Goal: Transaction & Acquisition: Purchase product/service

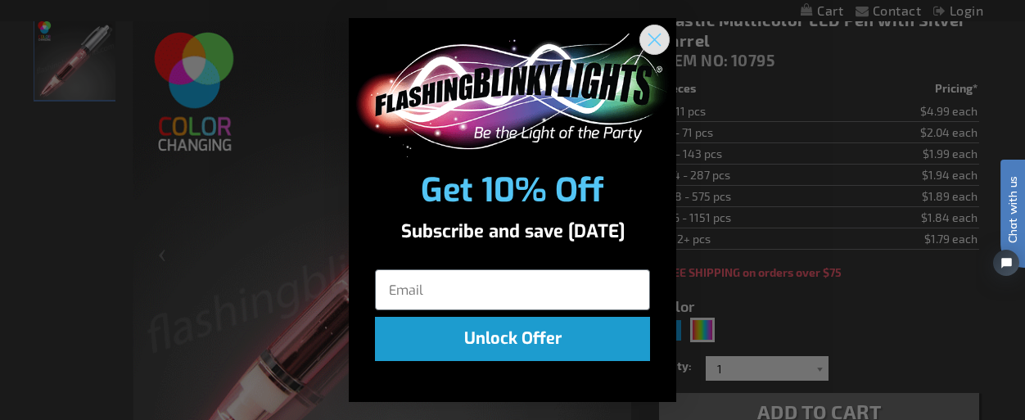
click at [653, 34] on circle "Close dialog" at bounding box center [654, 39] width 27 height 27
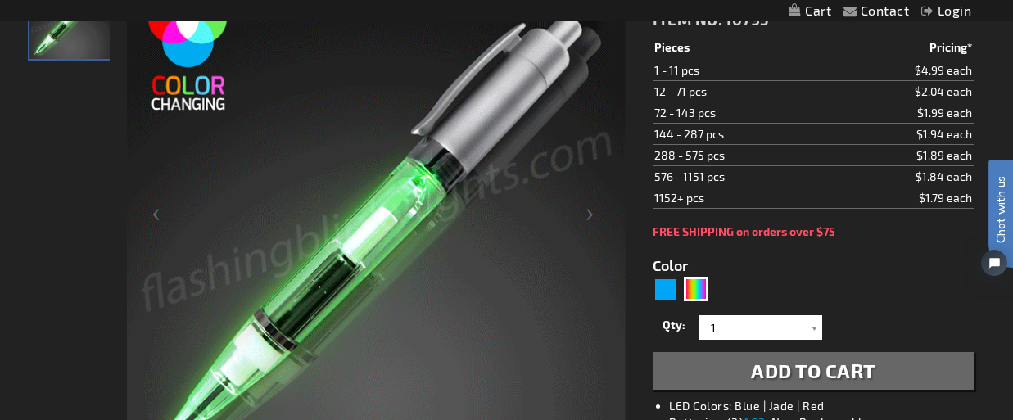
scroll to position [345, 0]
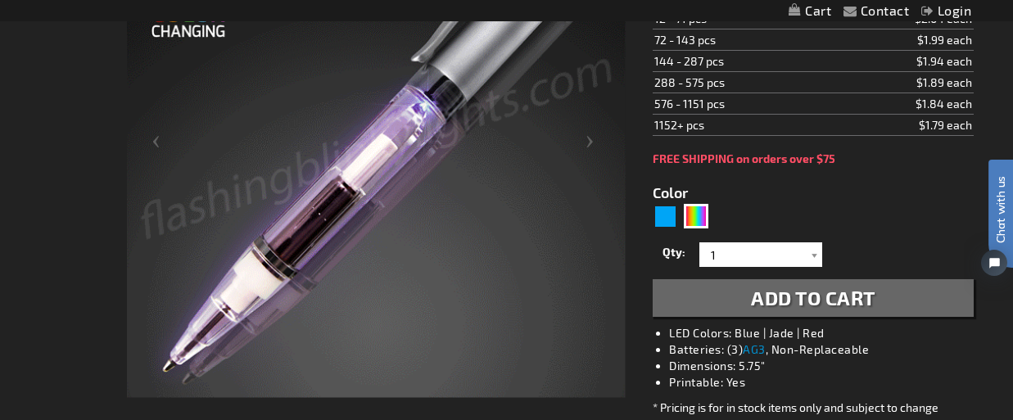
click at [785, 307] on span "Add to Cart" at bounding box center [813, 298] width 124 height 24
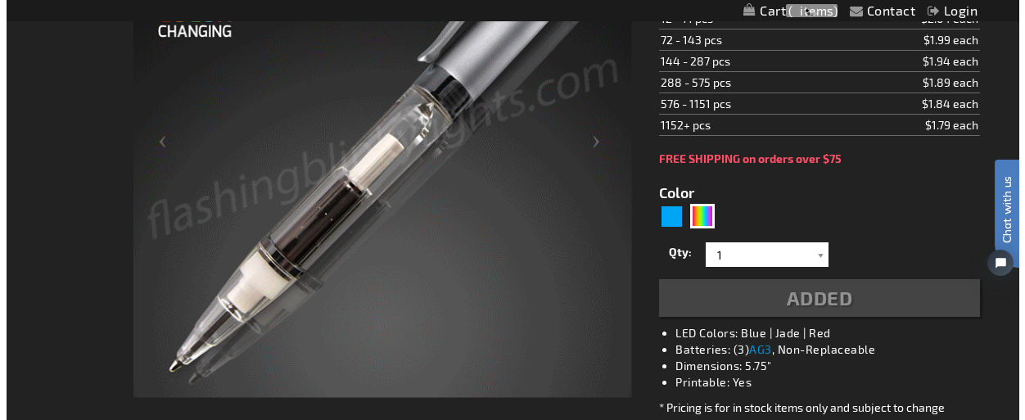
scroll to position [382, 0]
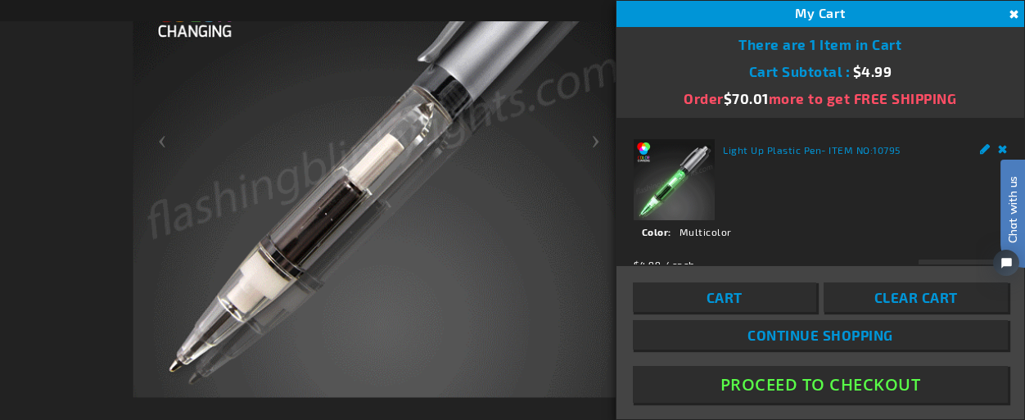
click at [785, 300] on link "Cart" at bounding box center [724, 297] width 183 height 29
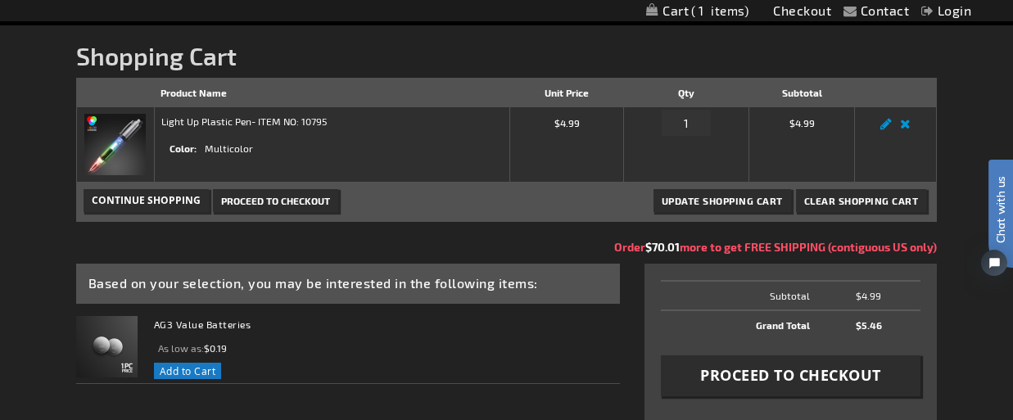
scroll to position [257, 0]
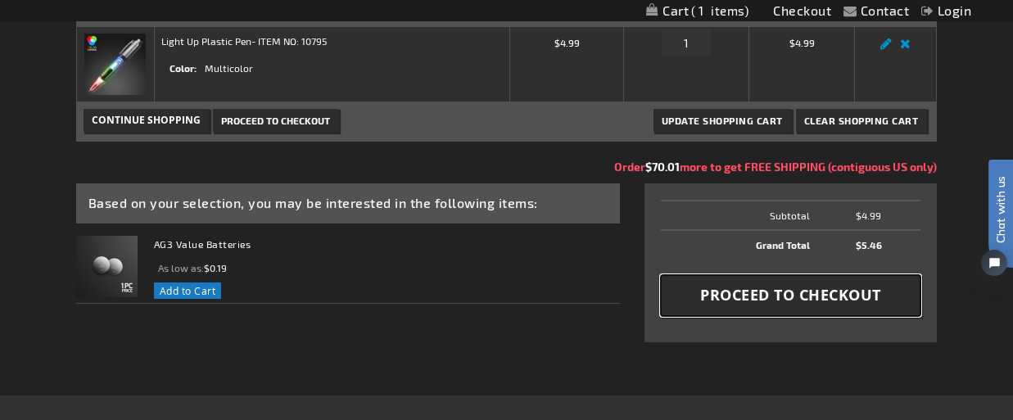
click at [730, 286] on span "Proceed to Checkout" at bounding box center [790, 295] width 181 height 20
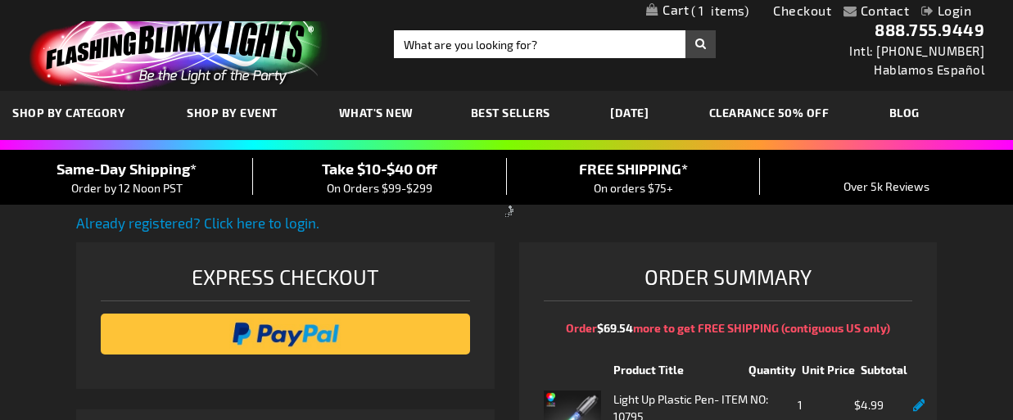
select select "US"
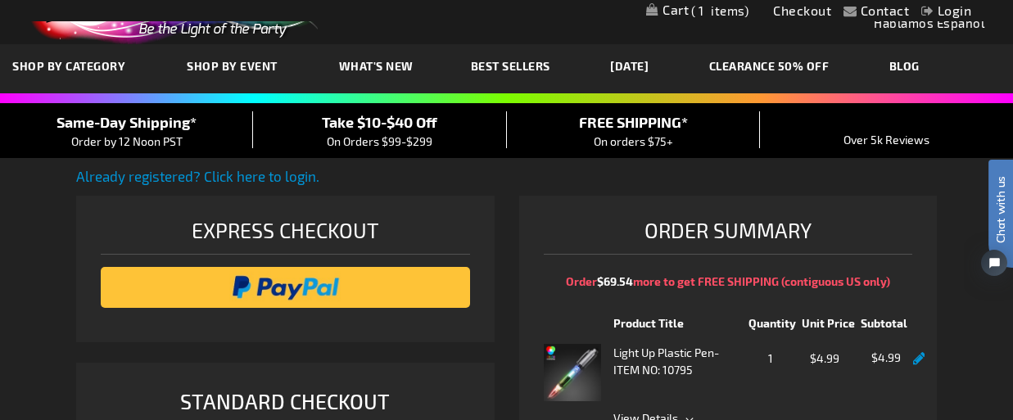
scroll to position [135, 0]
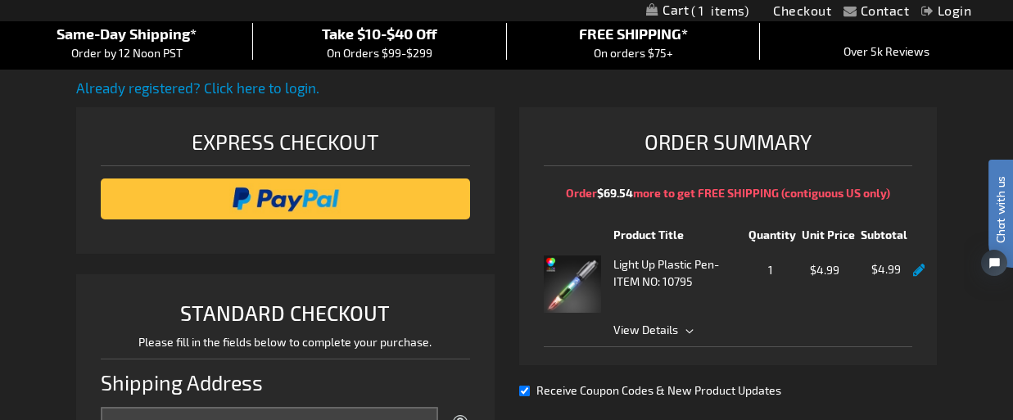
click at [653, 323] on span "View Details" at bounding box center [645, 330] width 65 height 14
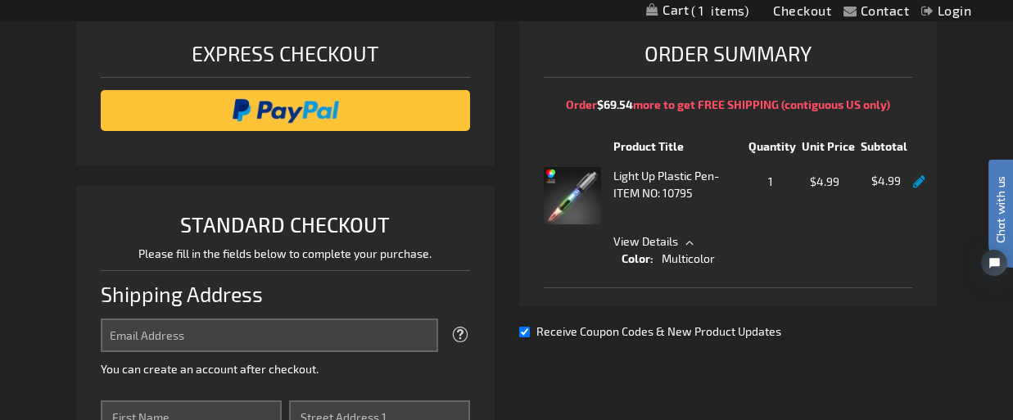
scroll to position [255, 0]
